Goal: Task Accomplishment & Management: Use online tool/utility

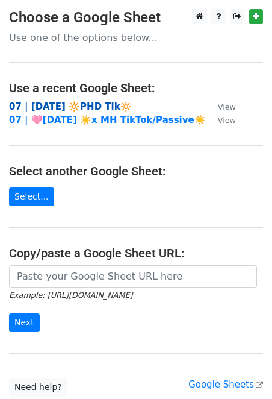
click at [67, 105] on strong "07 | SEPT 1 🔆PHD Tik🔆" at bounding box center [70, 106] width 123 height 11
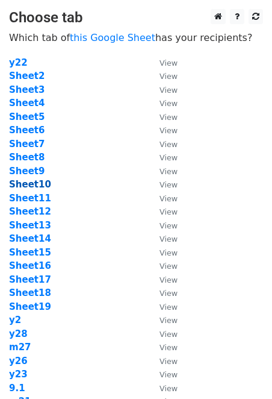
click at [34, 183] on strong "Sheet10" at bounding box center [30, 184] width 42 height 11
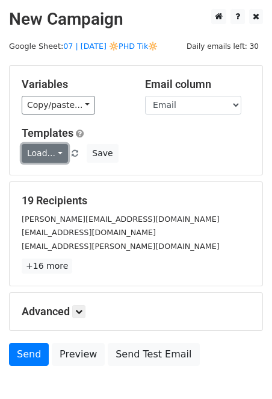
click at [50, 156] on link "Load..." at bounding box center [45, 153] width 46 height 19
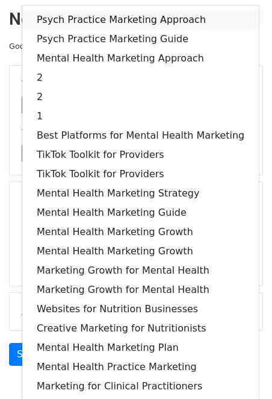
click at [93, 16] on link "Psych Practice Marketing Approach" at bounding box center [140, 19] width 237 height 19
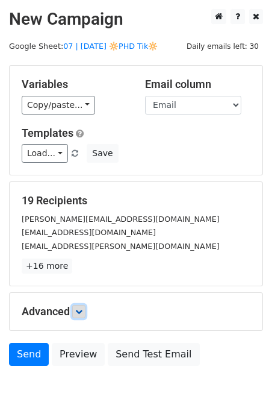
click at [82, 308] on icon at bounding box center [78, 311] width 7 height 7
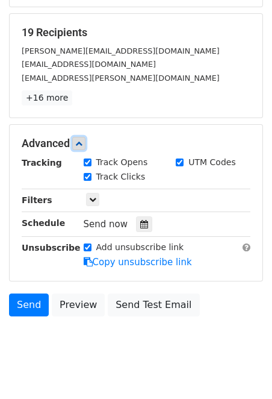
scroll to position [186, 0]
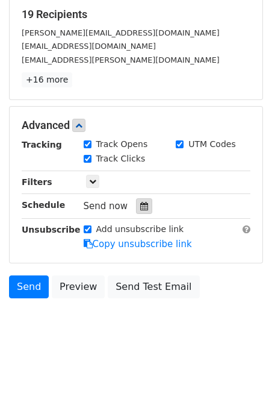
click at [140, 199] on div at bounding box center [144, 206] width 16 height 16
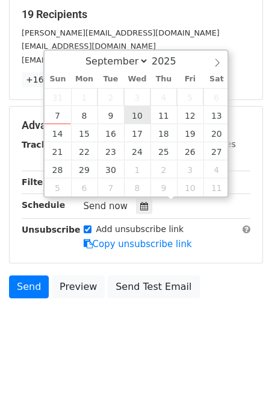
type input "2025-09-10 12:00"
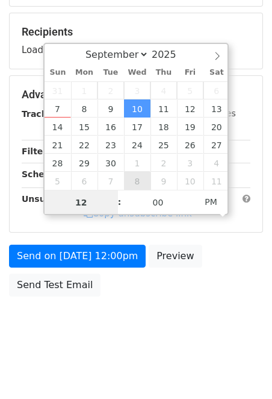
scroll to position [167, 0]
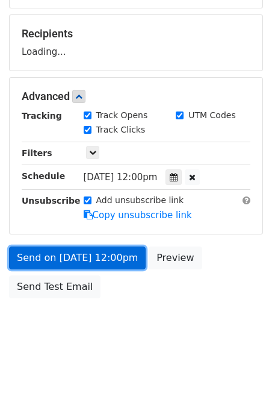
click at [108, 252] on link "Send on Sep 10 at 12:00pm" at bounding box center [77, 257] width 137 height 23
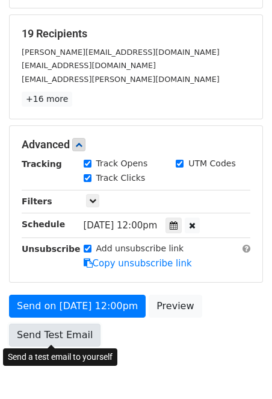
click at [76, 328] on link "Send Test Email" at bounding box center [55, 335] width 92 height 23
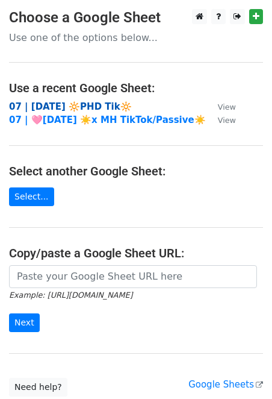
click at [93, 109] on strong "07 | [DATE] 🔆PHD Tik🔆" at bounding box center [70, 106] width 123 height 11
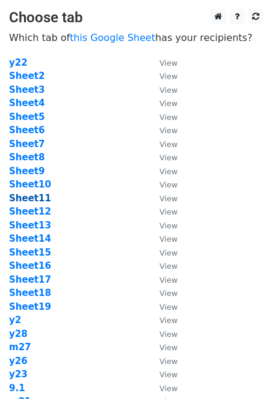
click at [35, 200] on strong "Sheet11" at bounding box center [30, 198] width 42 height 11
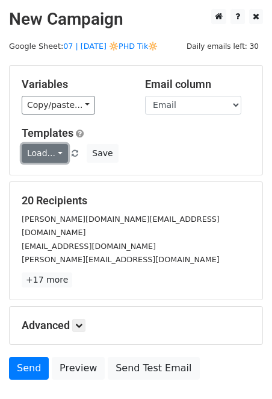
click at [42, 151] on link "Load..." at bounding box center [45, 153] width 46 height 19
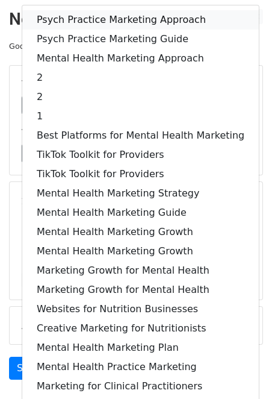
click at [82, 19] on link "Psych Practice Marketing Approach" at bounding box center [140, 19] width 237 height 19
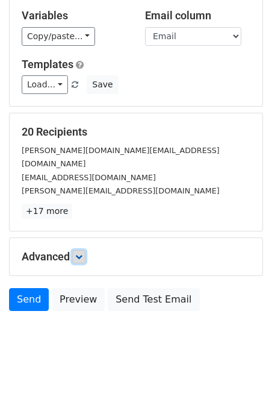
click at [80, 250] on link at bounding box center [78, 256] width 13 height 13
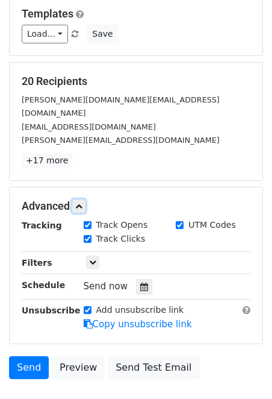
scroll to position [186, 0]
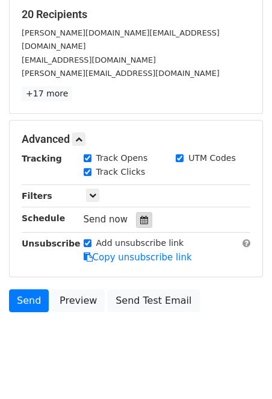
click at [140, 216] on icon at bounding box center [144, 220] width 8 height 8
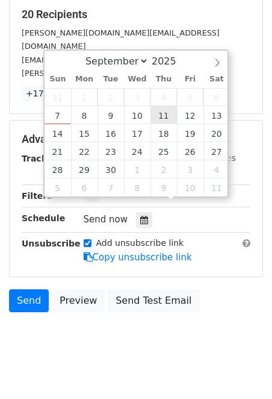
type input "2025-09-11 12:00"
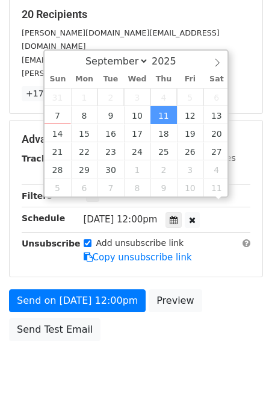
scroll to position [167, 0]
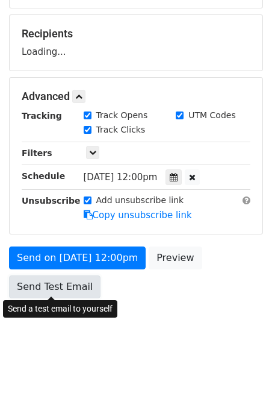
click at [53, 286] on link "Send Test Email" at bounding box center [55, 286] width 92 height 23
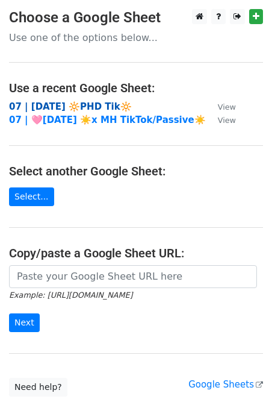
click at [84, 107] on strong "07 | [DATE] 🔆PHD Tik🔆" at bounding box center [70, 106] width 123 height 11
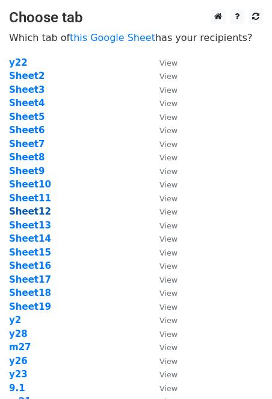
click at [34, 211] on strong "Sheet12" at bounding box center [30, 211] width 42 height 11
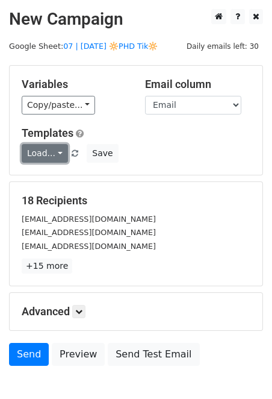
click at [36, 158] on link "Load..." at bounding box center [45, 153] width 46 height 19
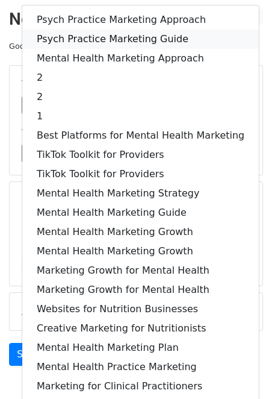
click at [87, 31] on link "Psych Practice Marketing Guide" at bounding box center [140, 39] width 237 height 19
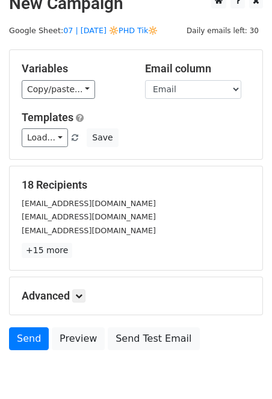
scroll to position [69, 0]
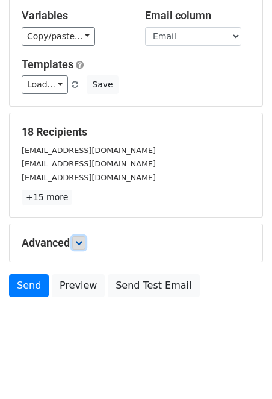
click at [80, 237] on link at bounding box center [78, 242] width 13 height 13
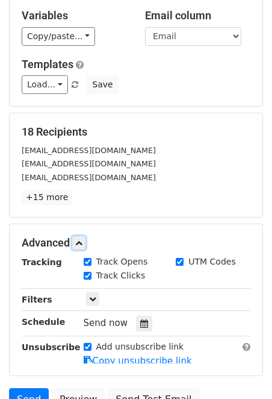
scroll to position [186, 0]
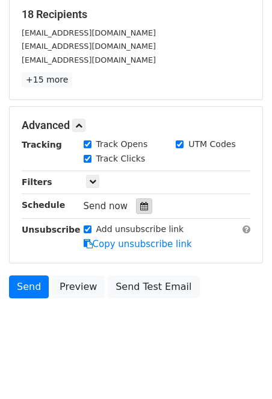
click at [140, 202] on icon at bounding box center [144, 206] width 8 height 8
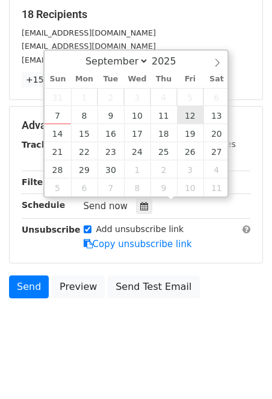
type input "[DATE] 12:00"
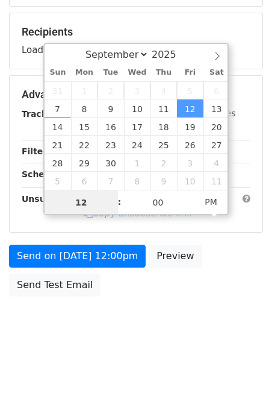
scroll to position [167, 0]
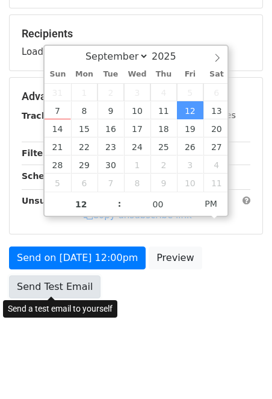
click at [58, 280] on link "Send Test Email" at bounding box center [55, 286] width 92 height 23
